Goal: Use online tool/utility: Utilize a website feature to perform a specific function

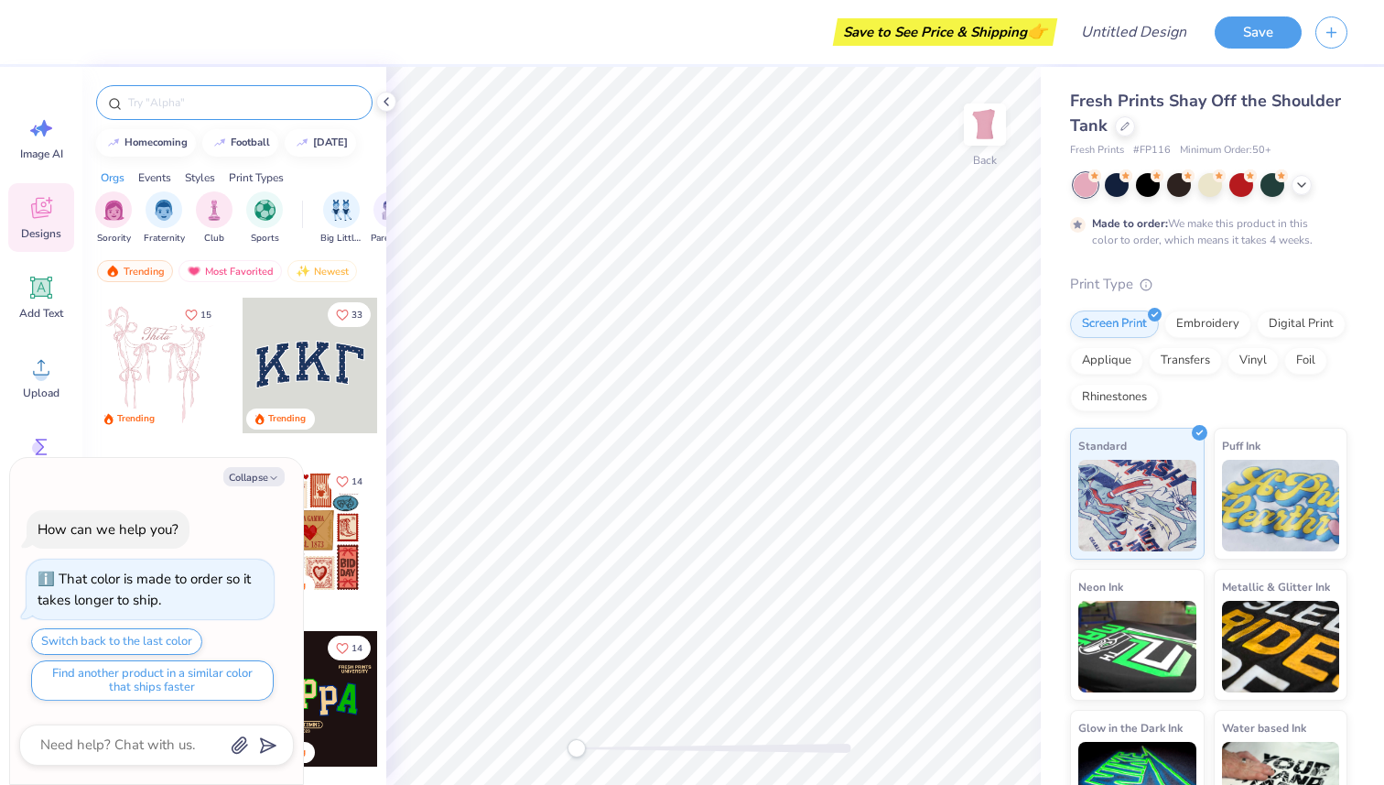
type textarea "x"
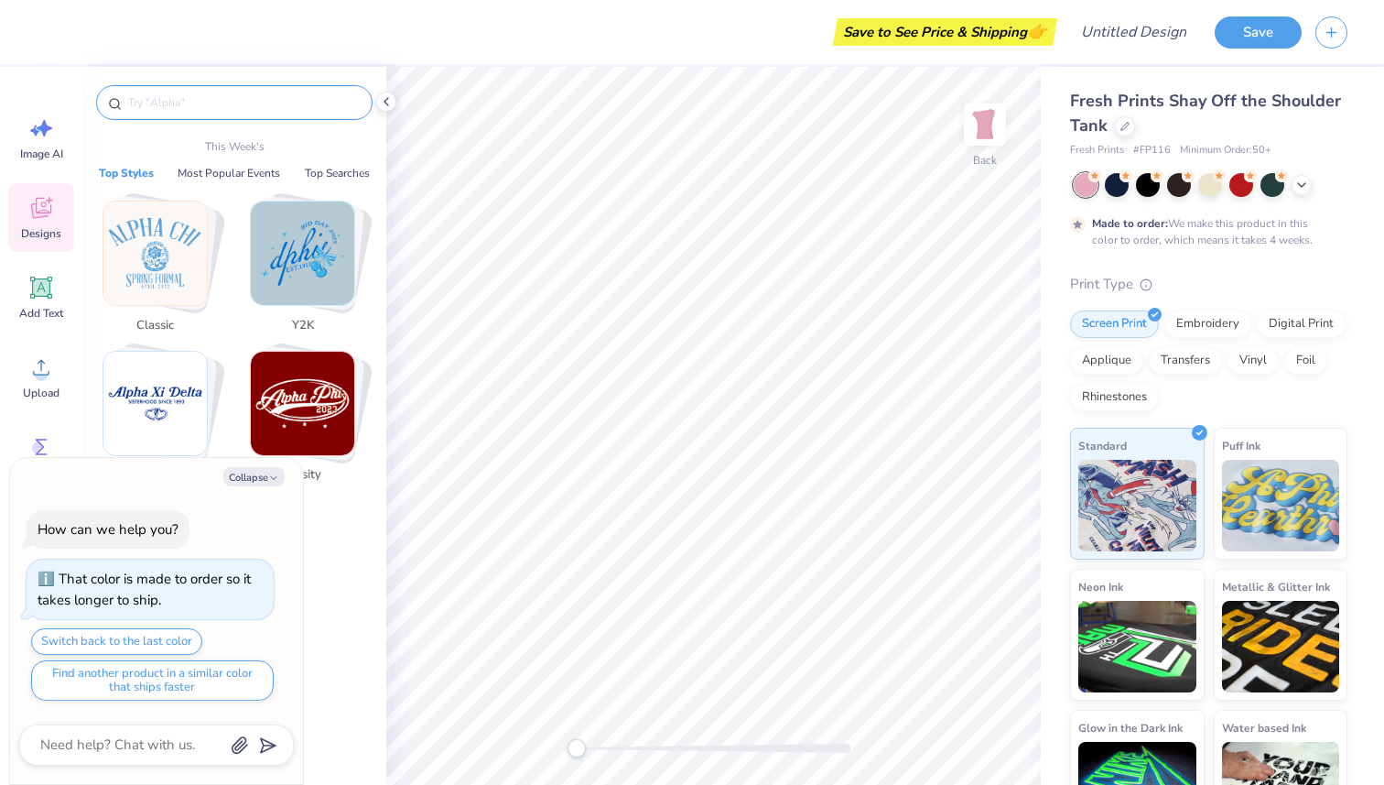
click at [195, 103] on input "text" at bounding box center [243, 102] width 234 height 18
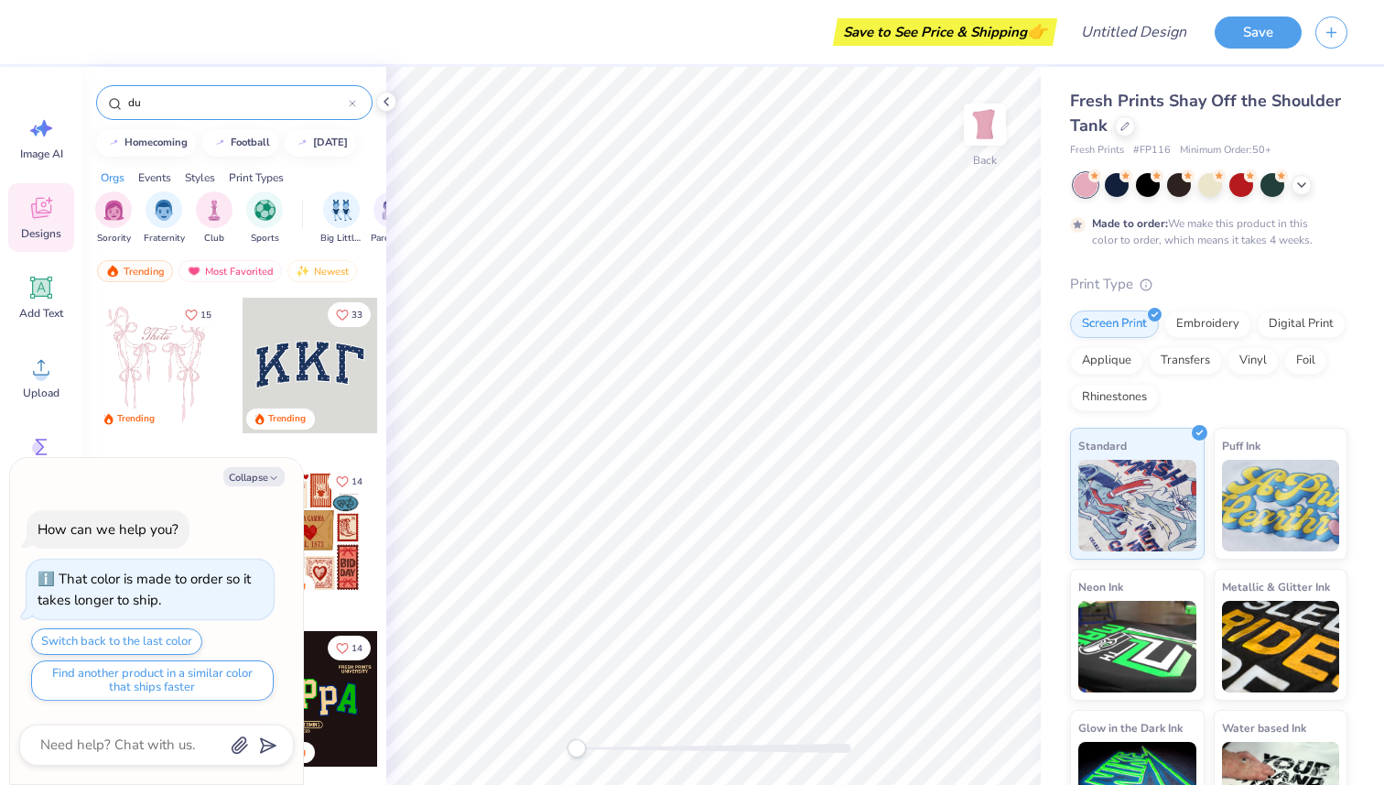
type input "d"
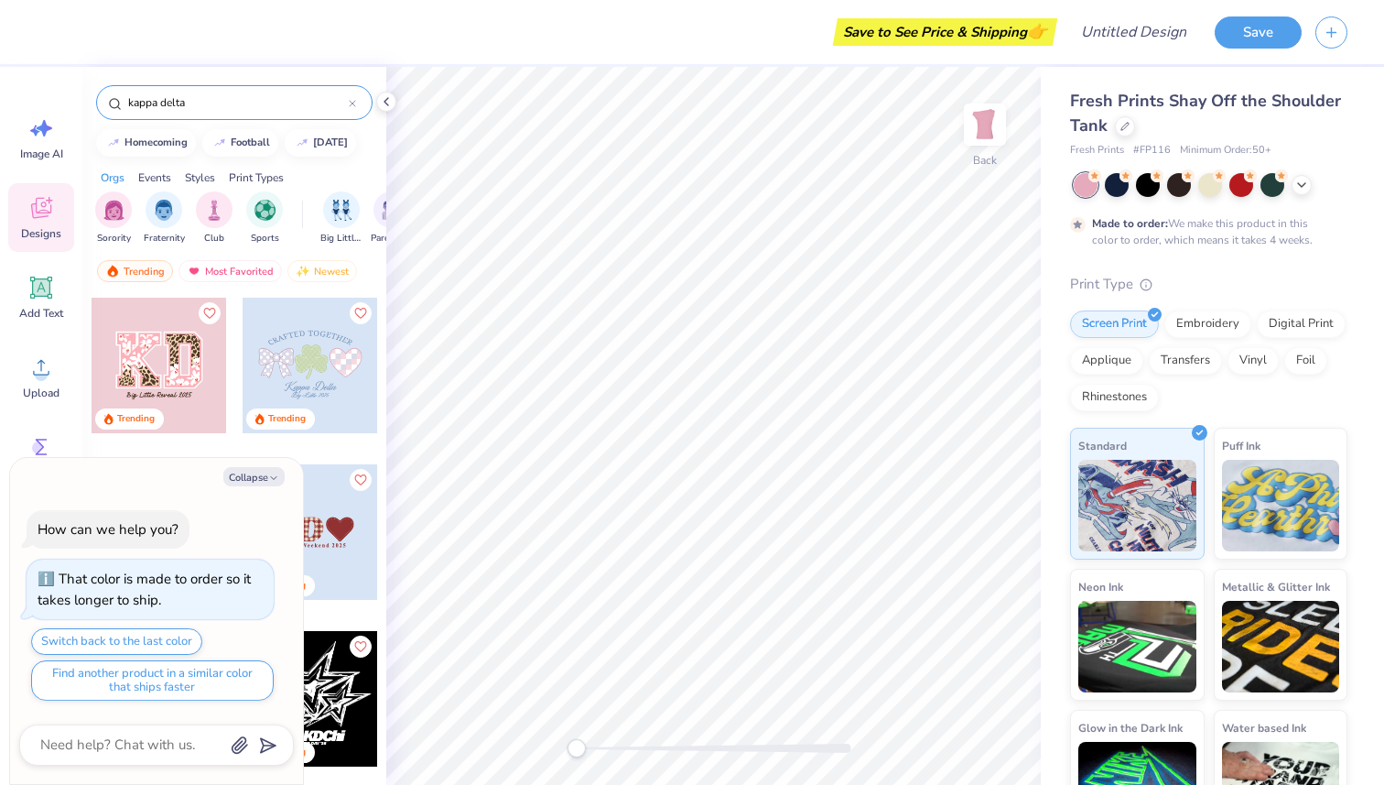
type input "kappa delta"
click at [266, 474] on button "Collapse" at bounding box center [253, 476] width 61 height 19
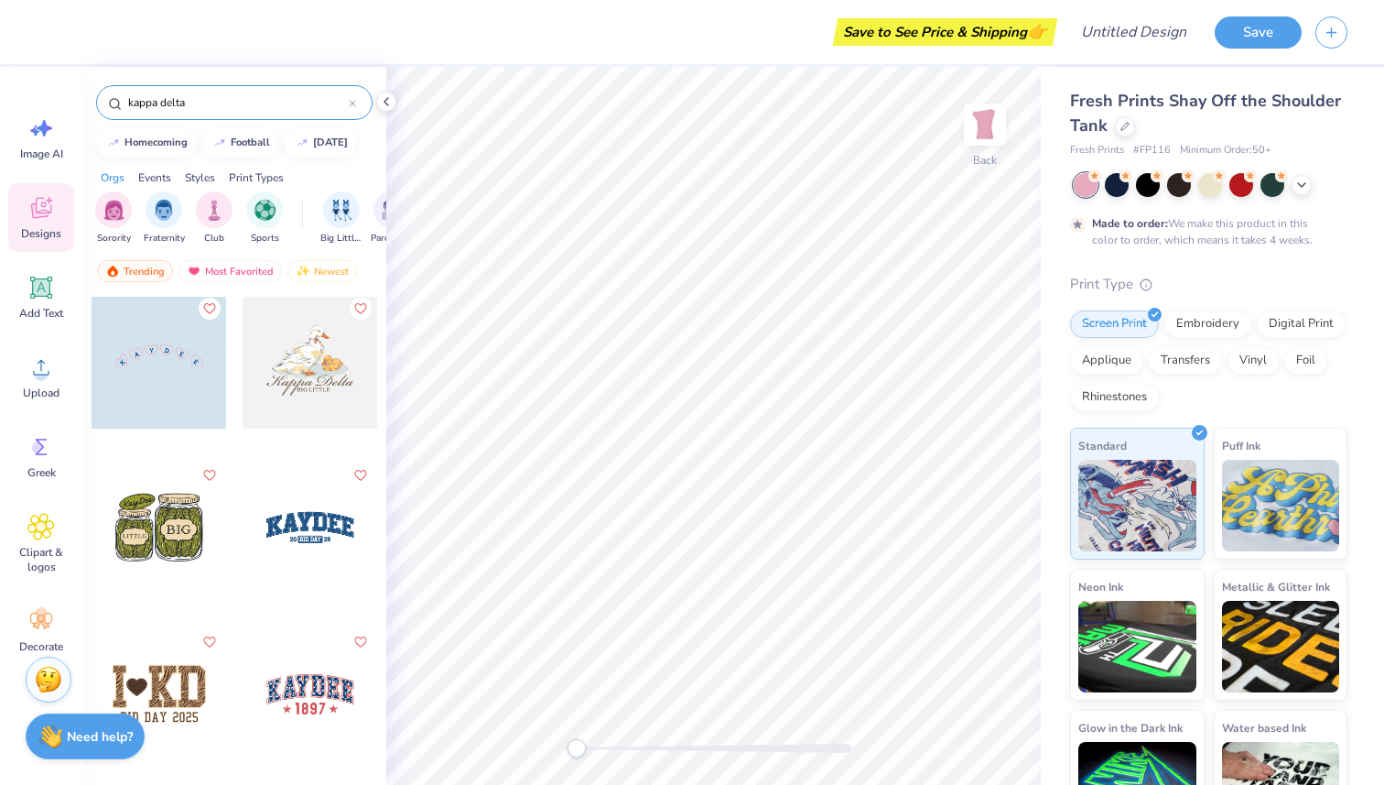
scroll to position [1817, 0]
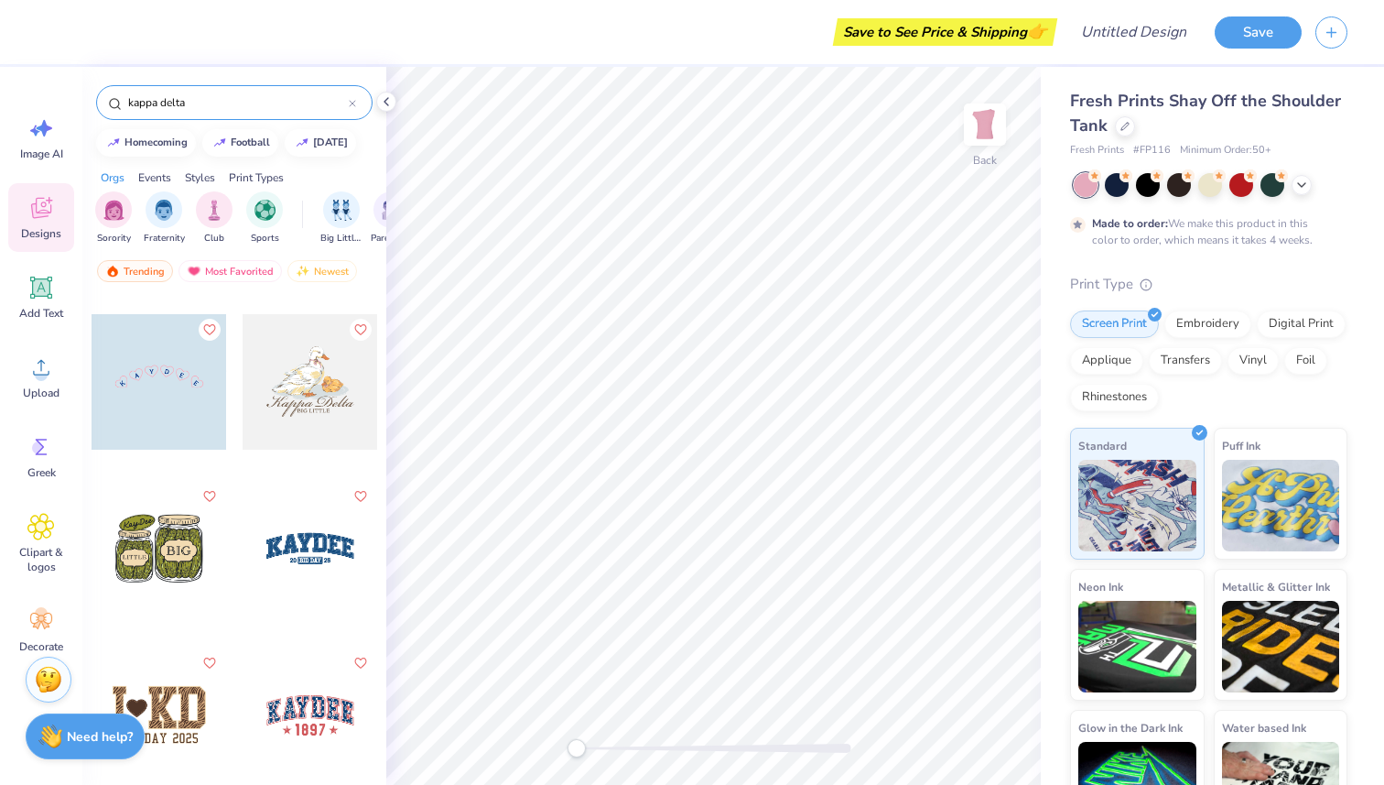
click at [333, 384] on div at bounding box center [311, 382] width 136 height 136
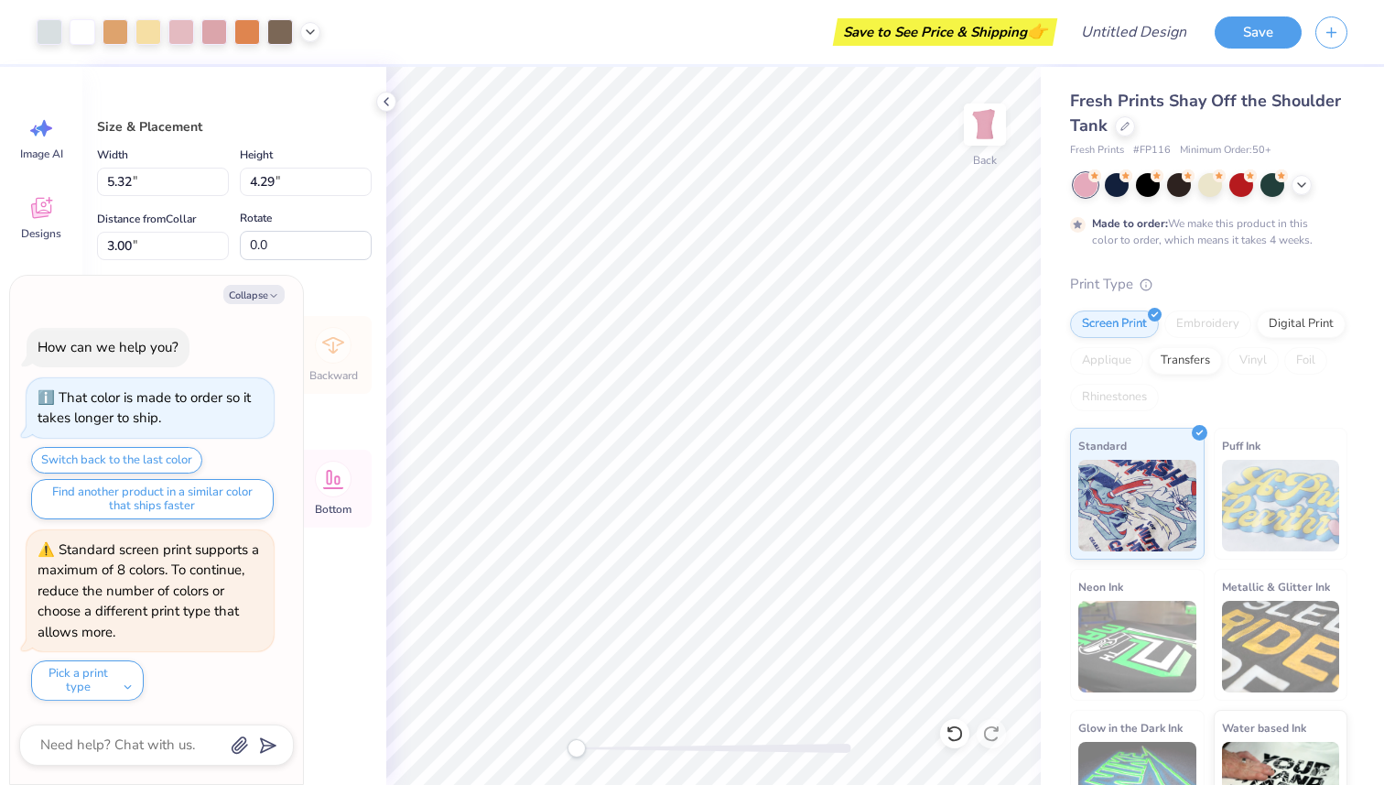
type textarea "x"
type input "7.21"
type input "5.82"
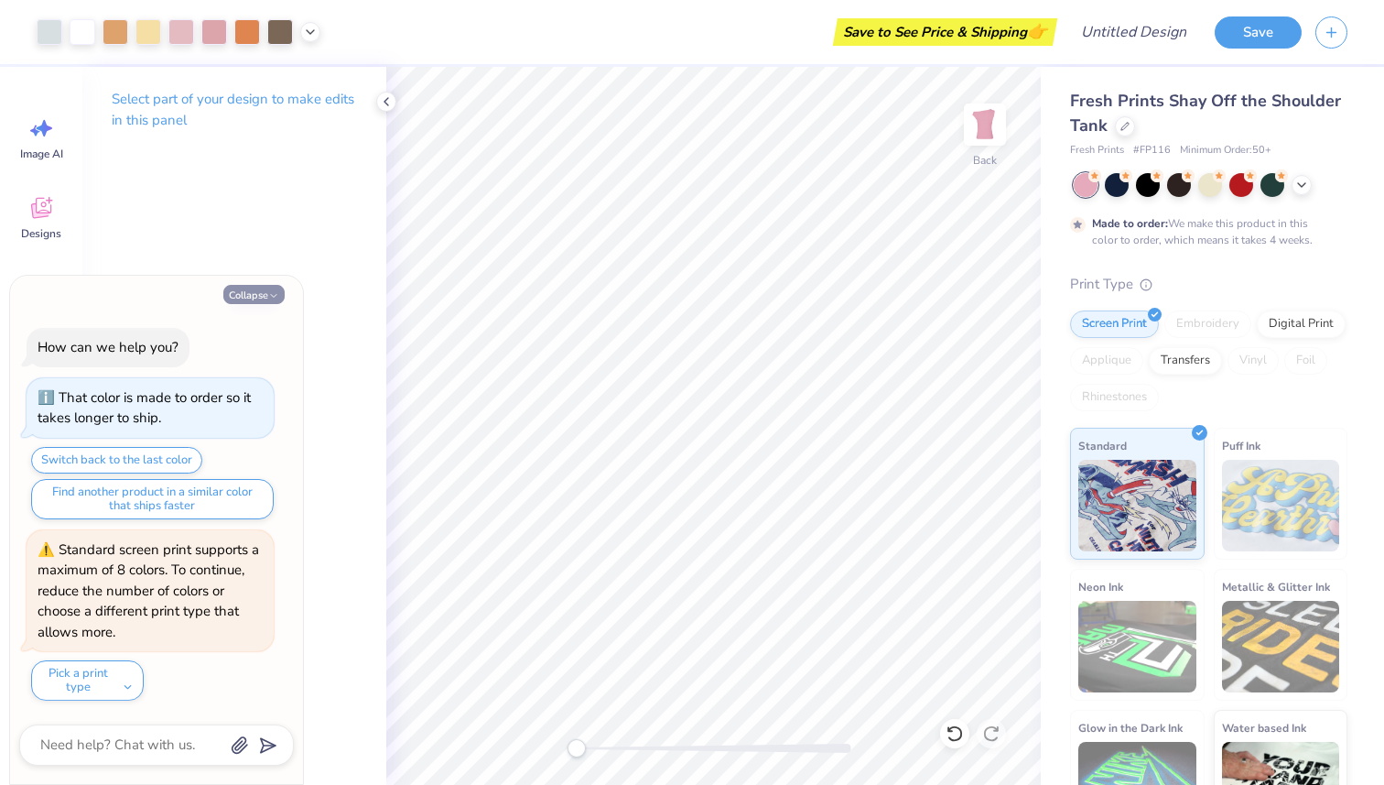
click at [250, 286] on button "Collapse" at bounding box center [253, 294] width 61 height 19
type textarea "x"
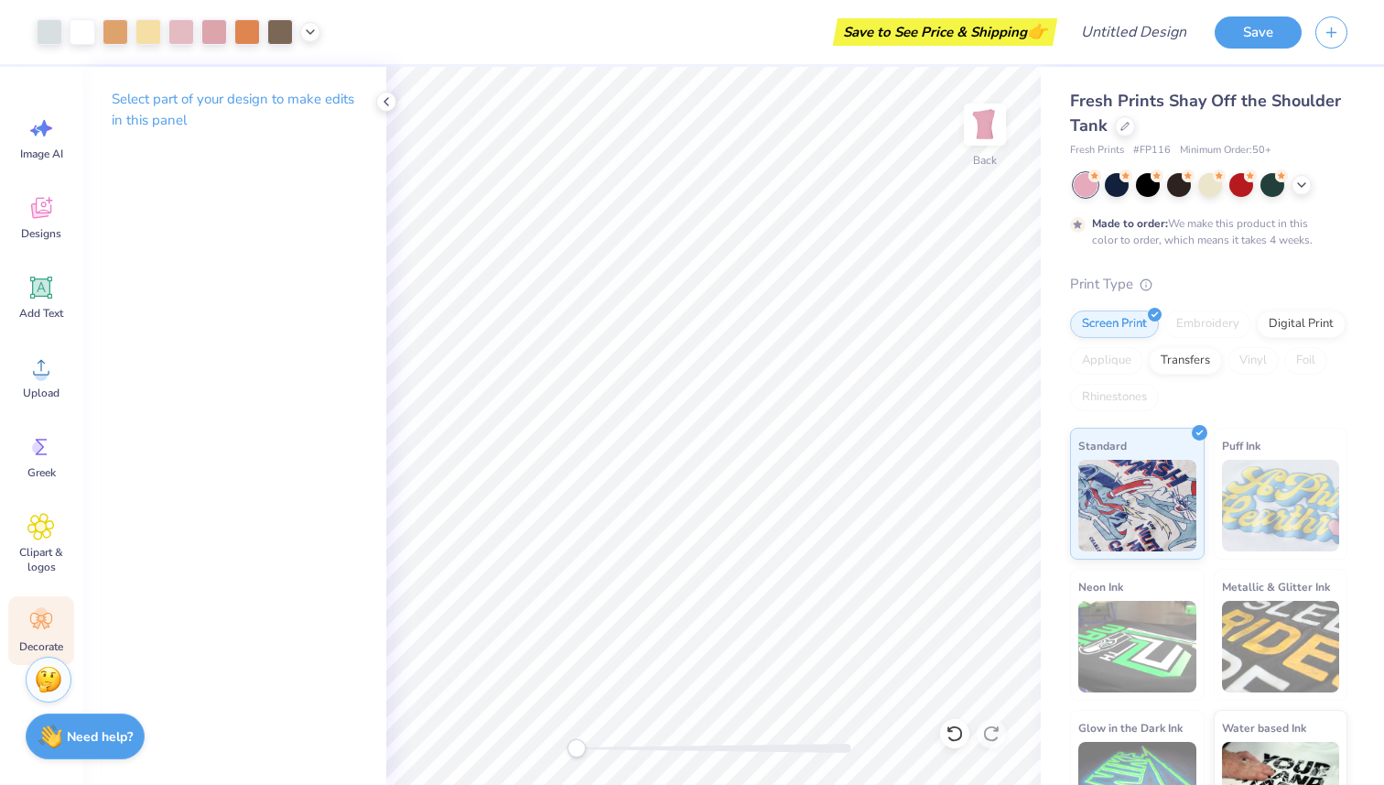
click at [46, 607] on icon at bounding box center [40, 620] width 27 height 27
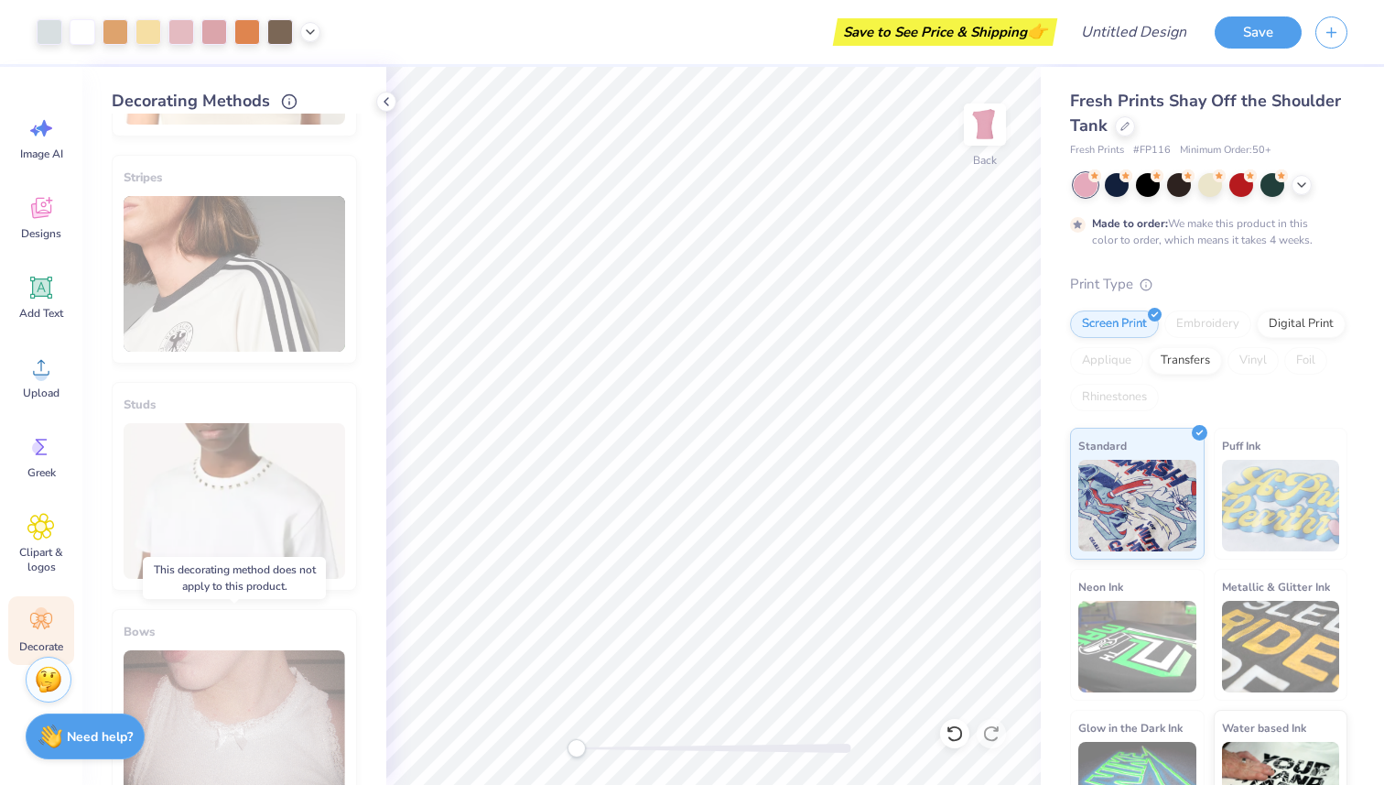
scroll to position [651, 0]
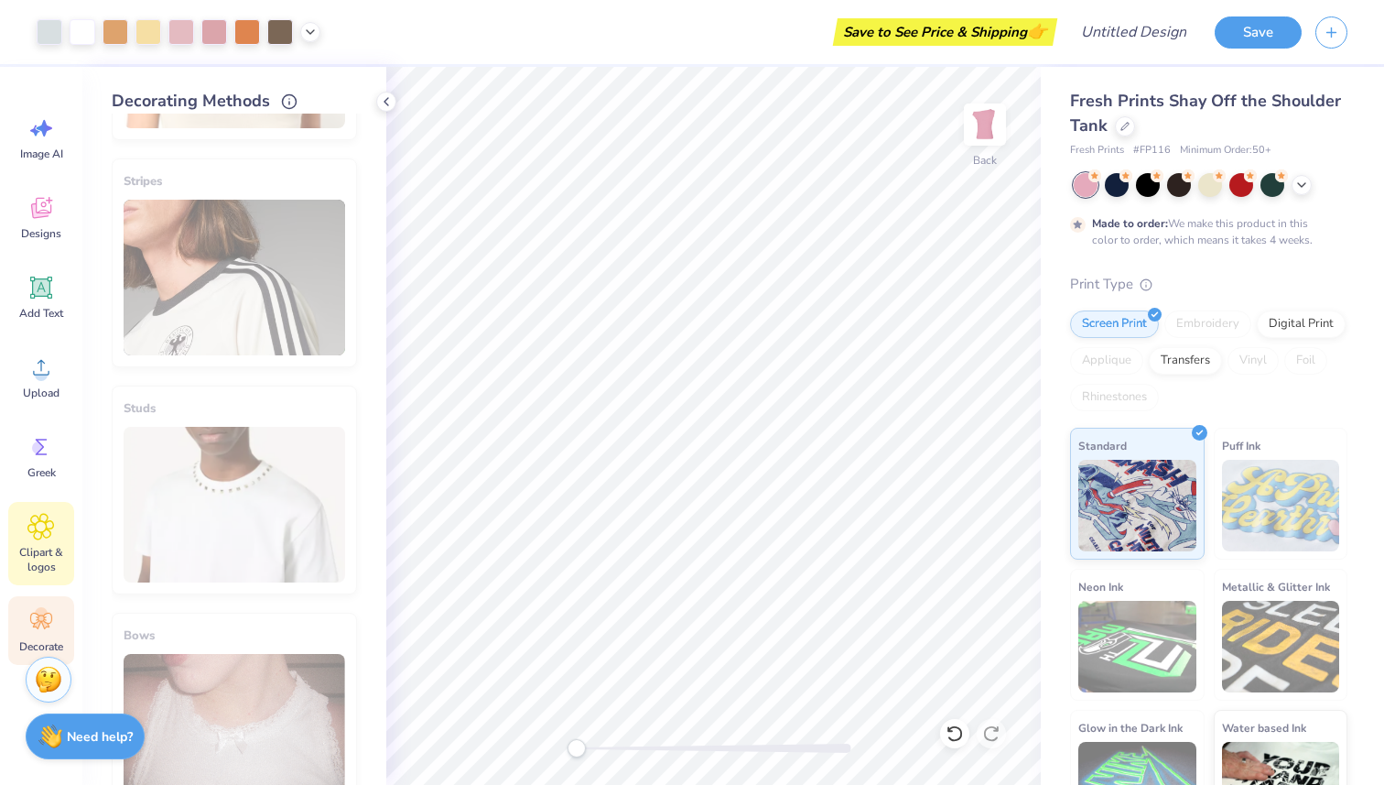
click at [49, 544] on div "Clipart & logos" at bounding box center [41, 543] width 66 height 83
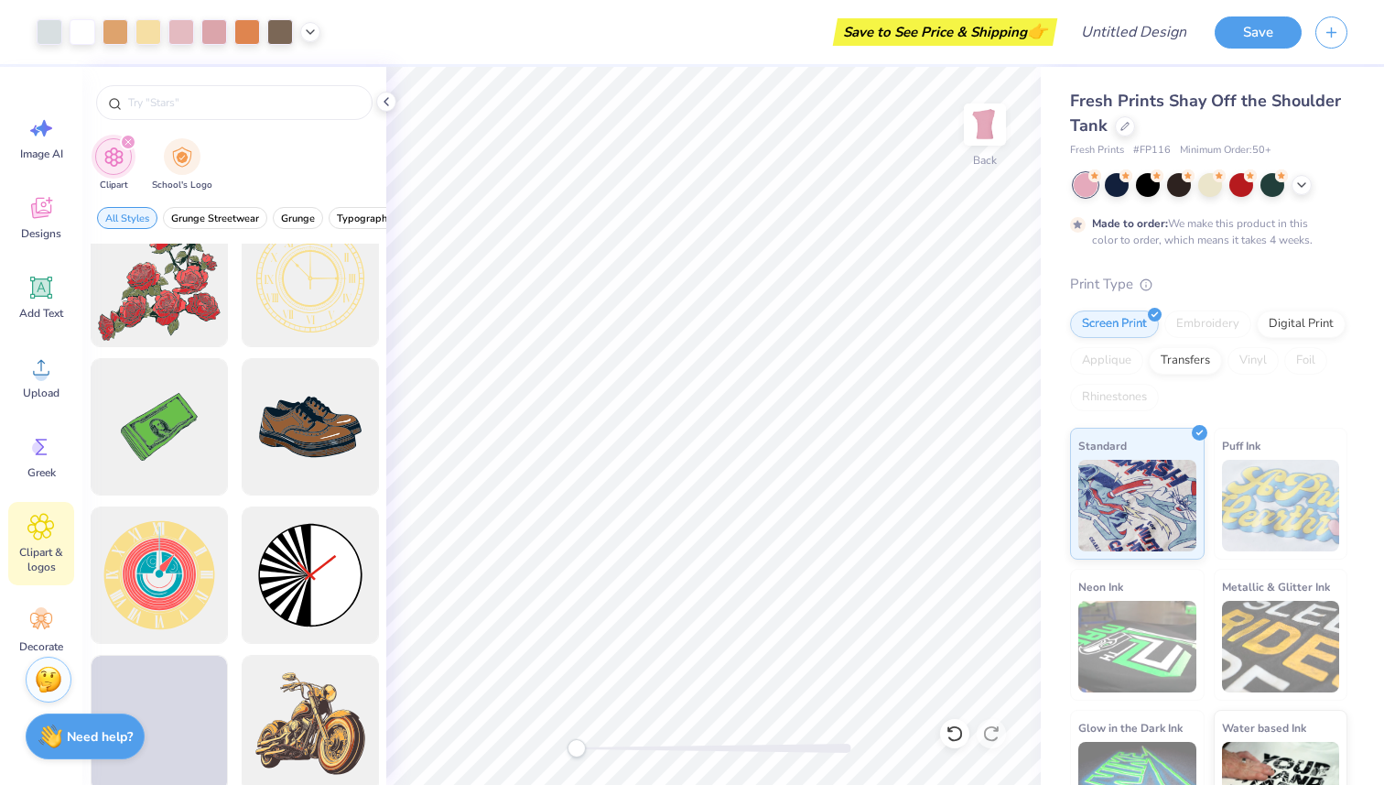
scroll to position [359, 0]
